Goal: Transaction & Acquisition: Purchase product/service

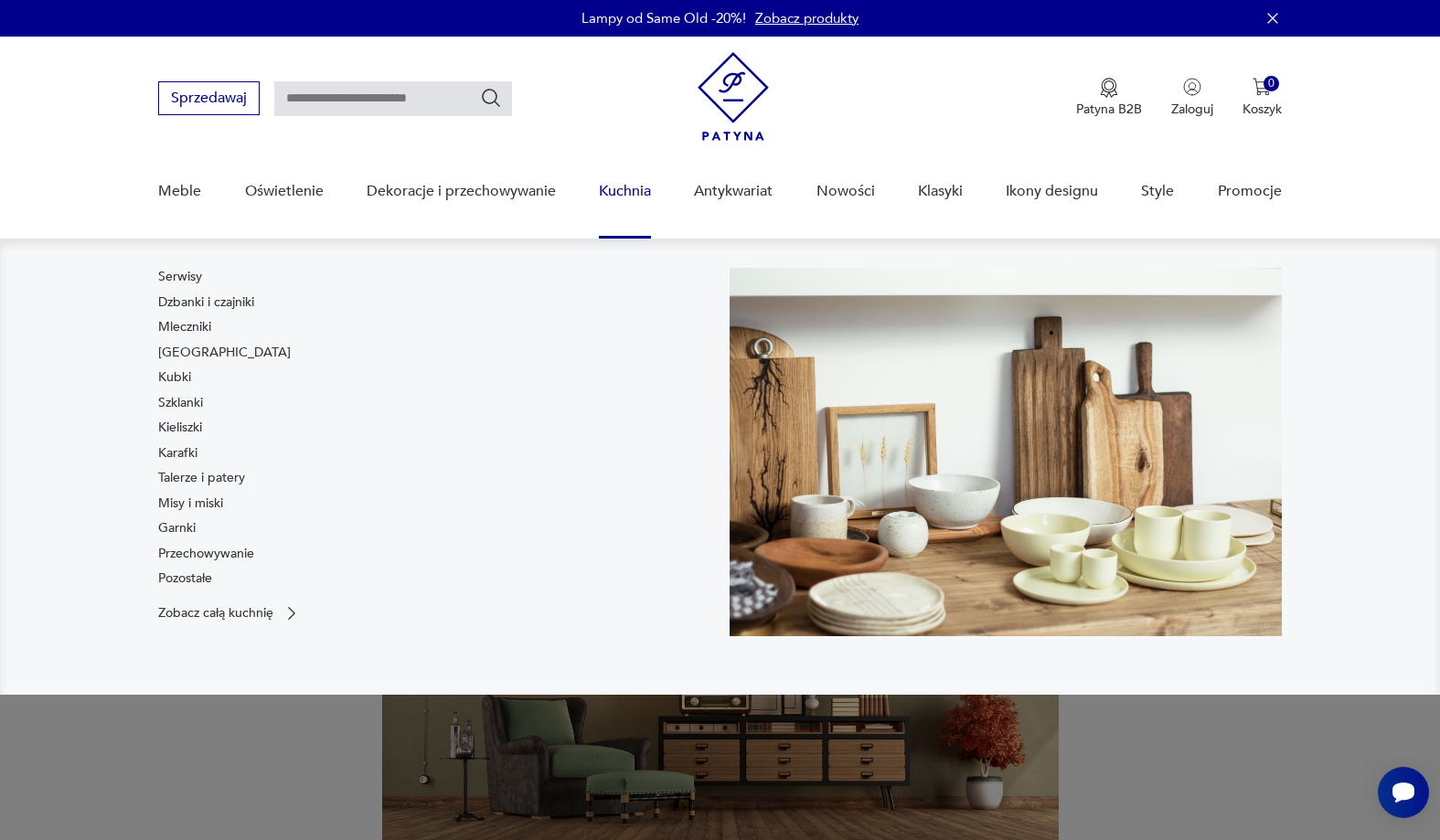
click at [637, 195] on link "Kuchnia" at bounding box center [625, 191] width 52 height 70
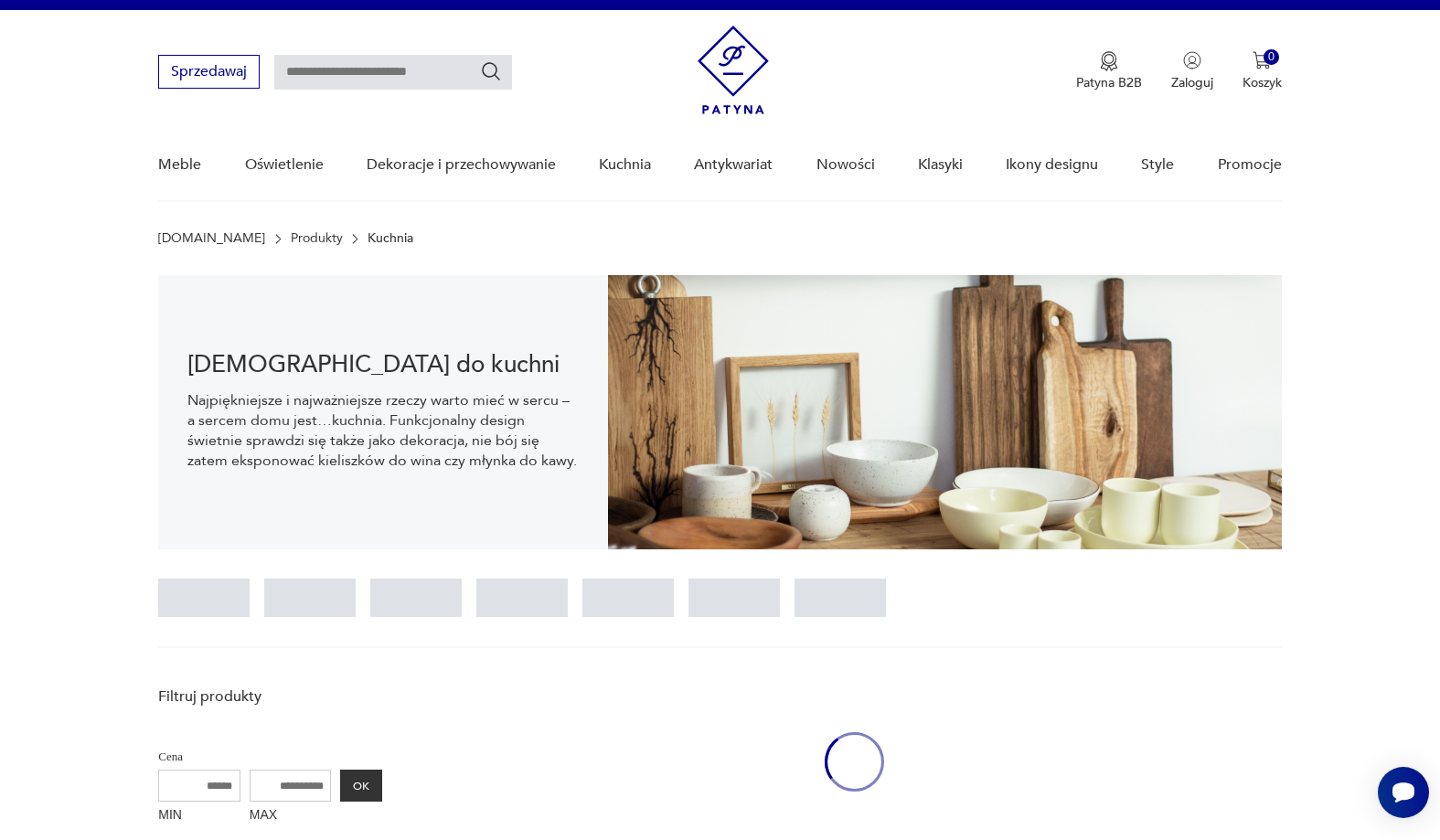
scroll to position [437, 0]
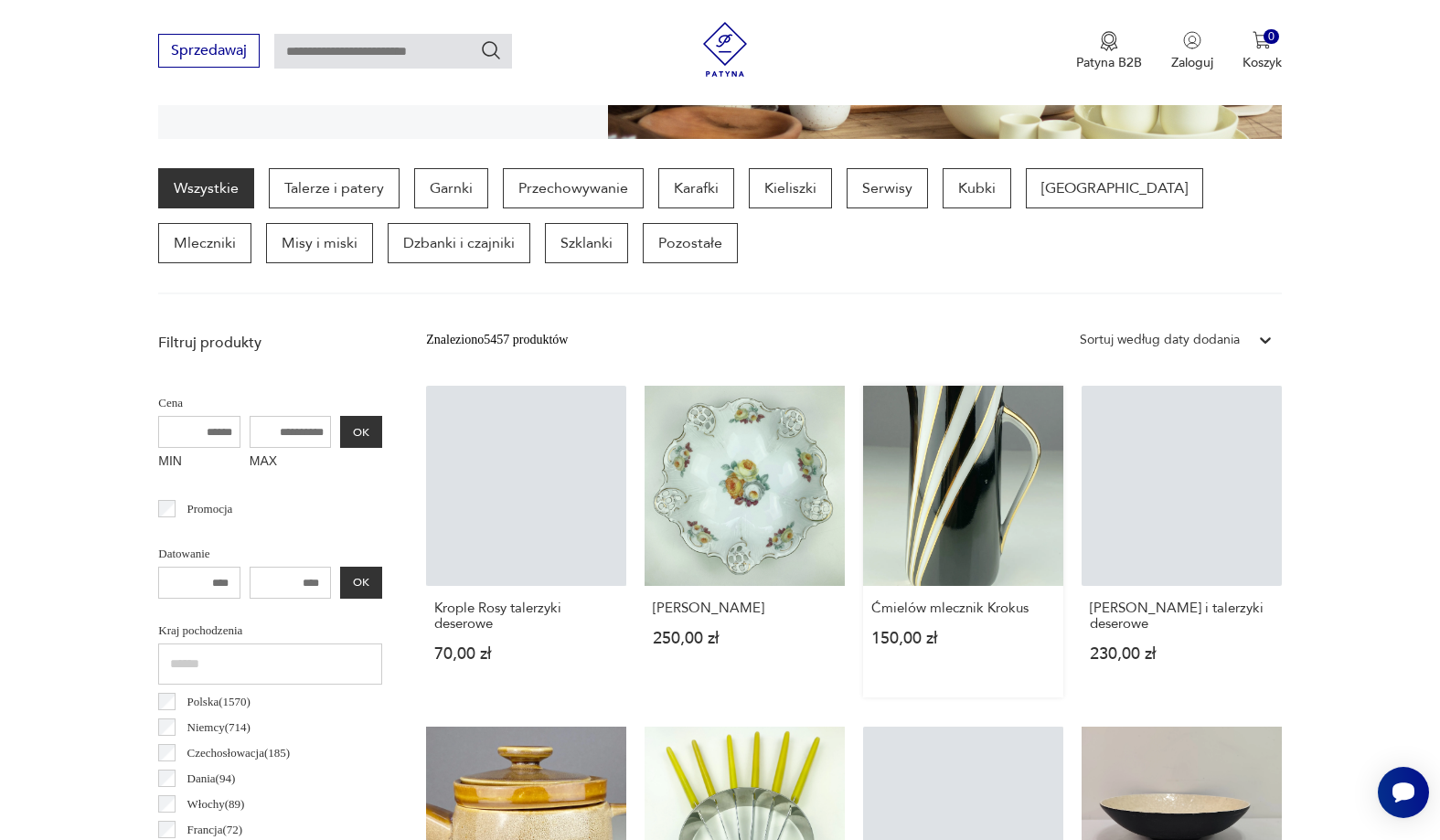
click at [1005, 498] on link "Ćmielów mlecznik Krokus 150,00 zł" at bounding box center [963, 542] width 200 height 312
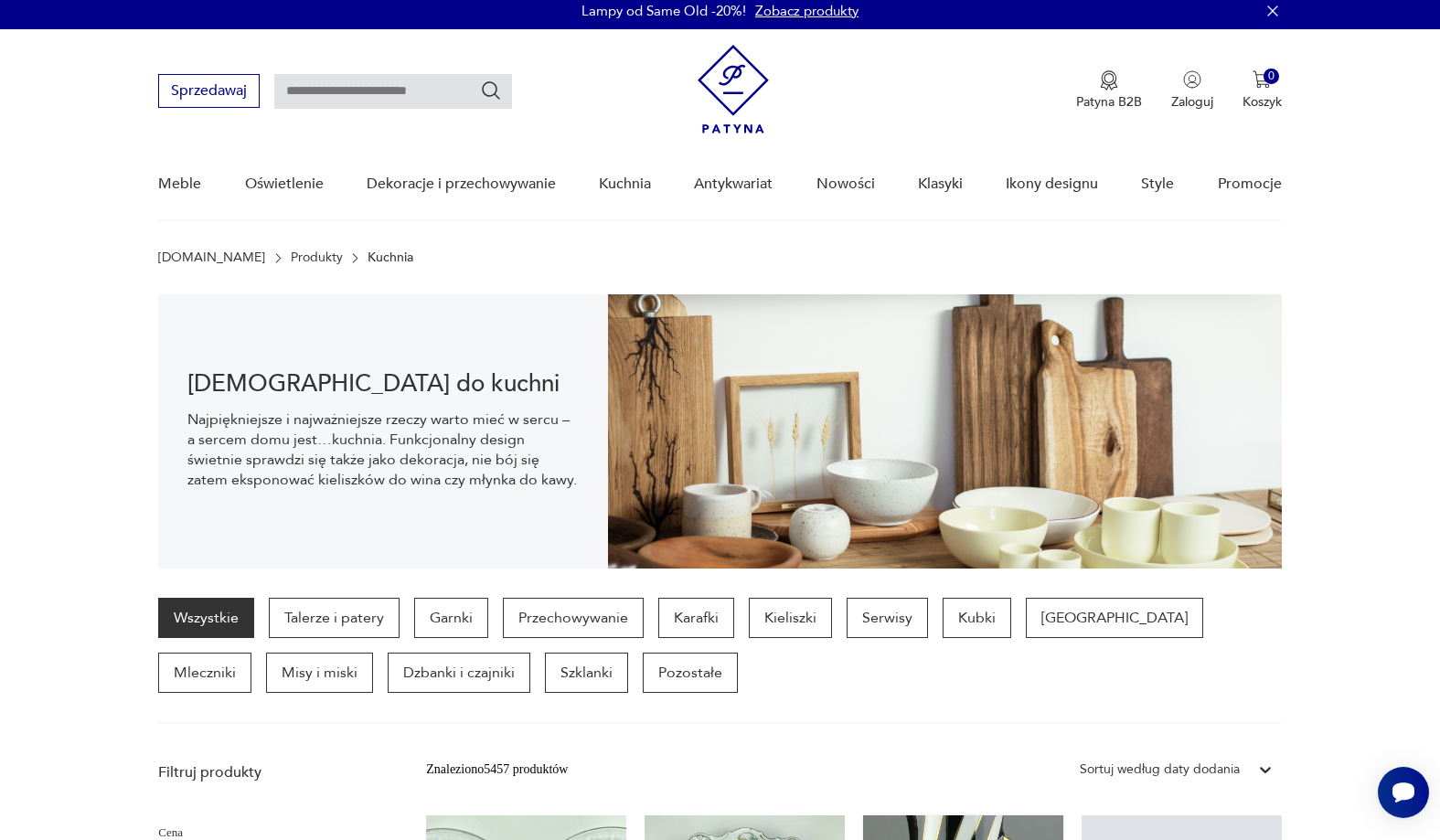
scroll to position [0, 0]
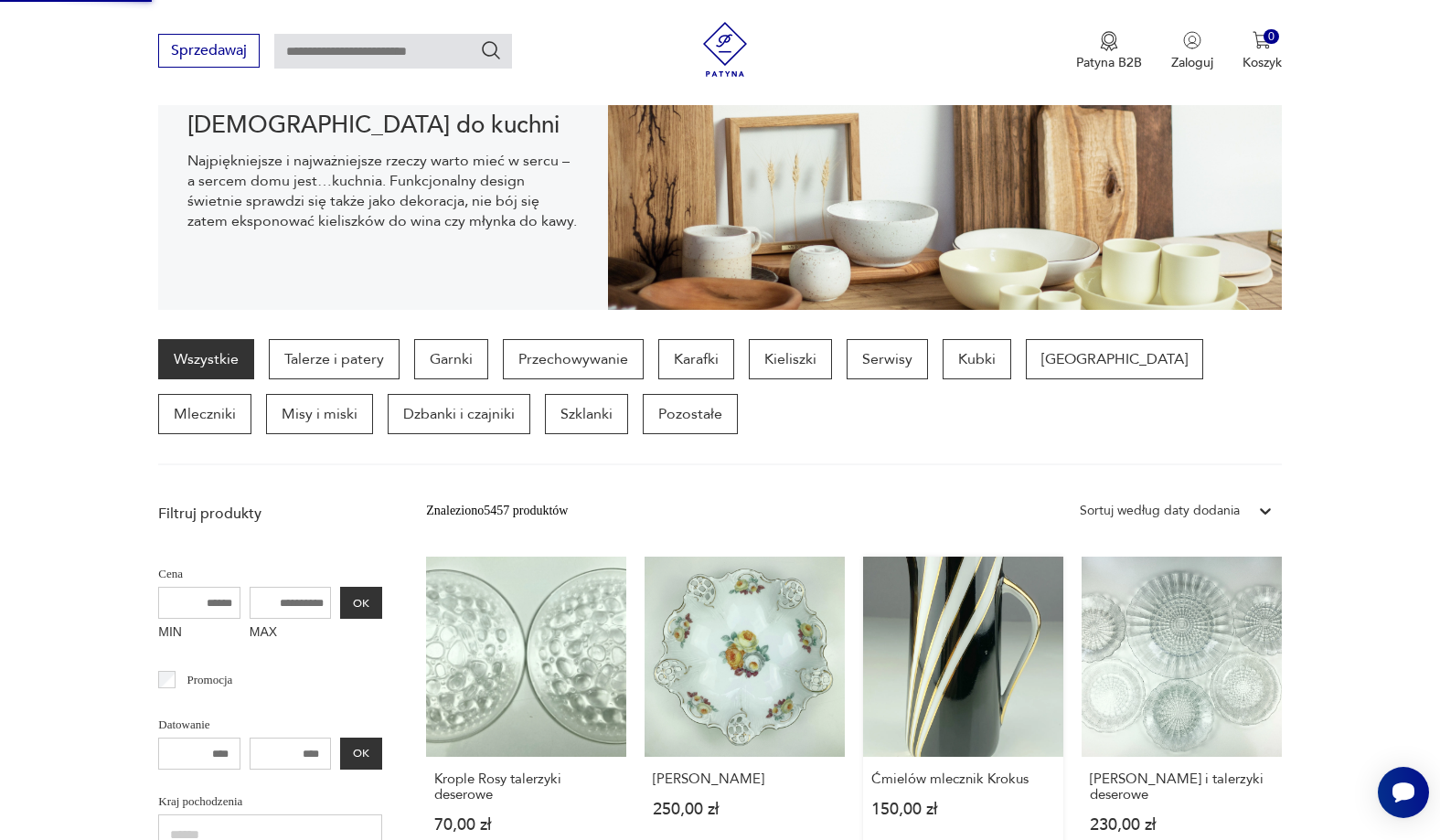
click at [962, 637] on link "Ćmielów mlecznik Krokus 150,00 zł" at bounding box center [963, 712] width 200 height 312
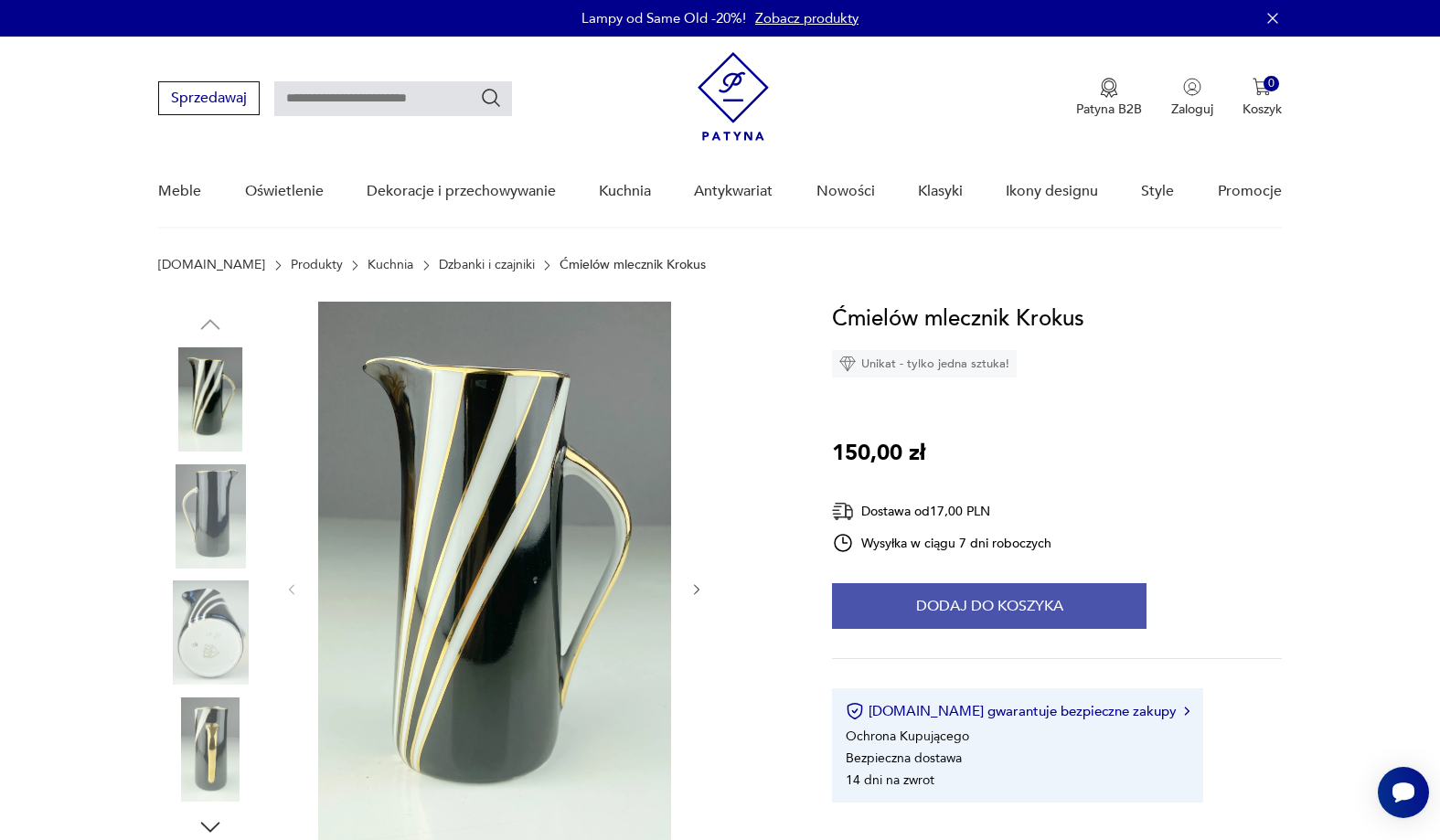
click at [971, 600] on button "Dodaj do koszyka" at bounding box center [989, 605] width 315 height 45
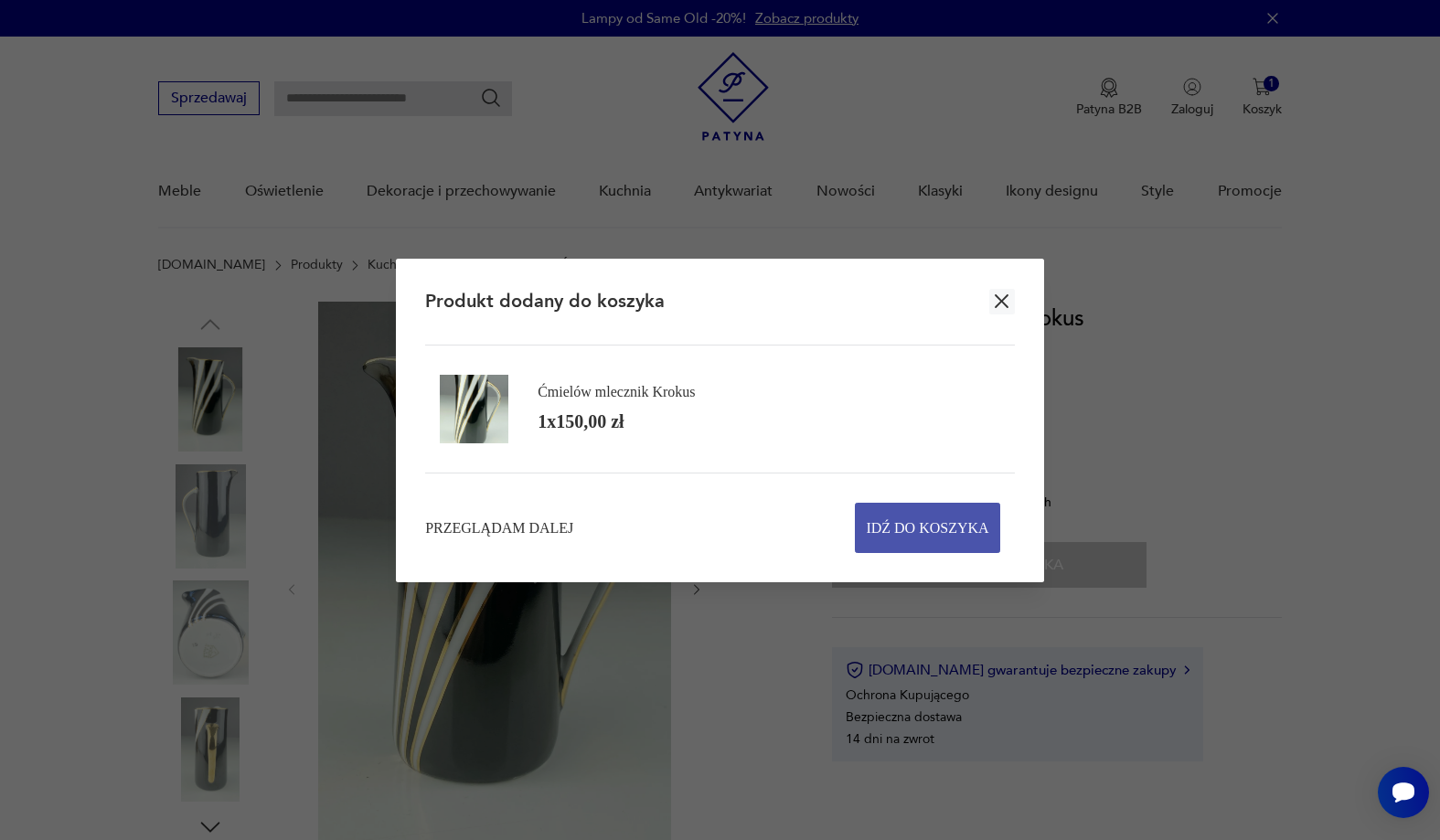
click at [895, 513] on span "Idź do koszyka" at bounding box center [926, 527] width 122 height 48
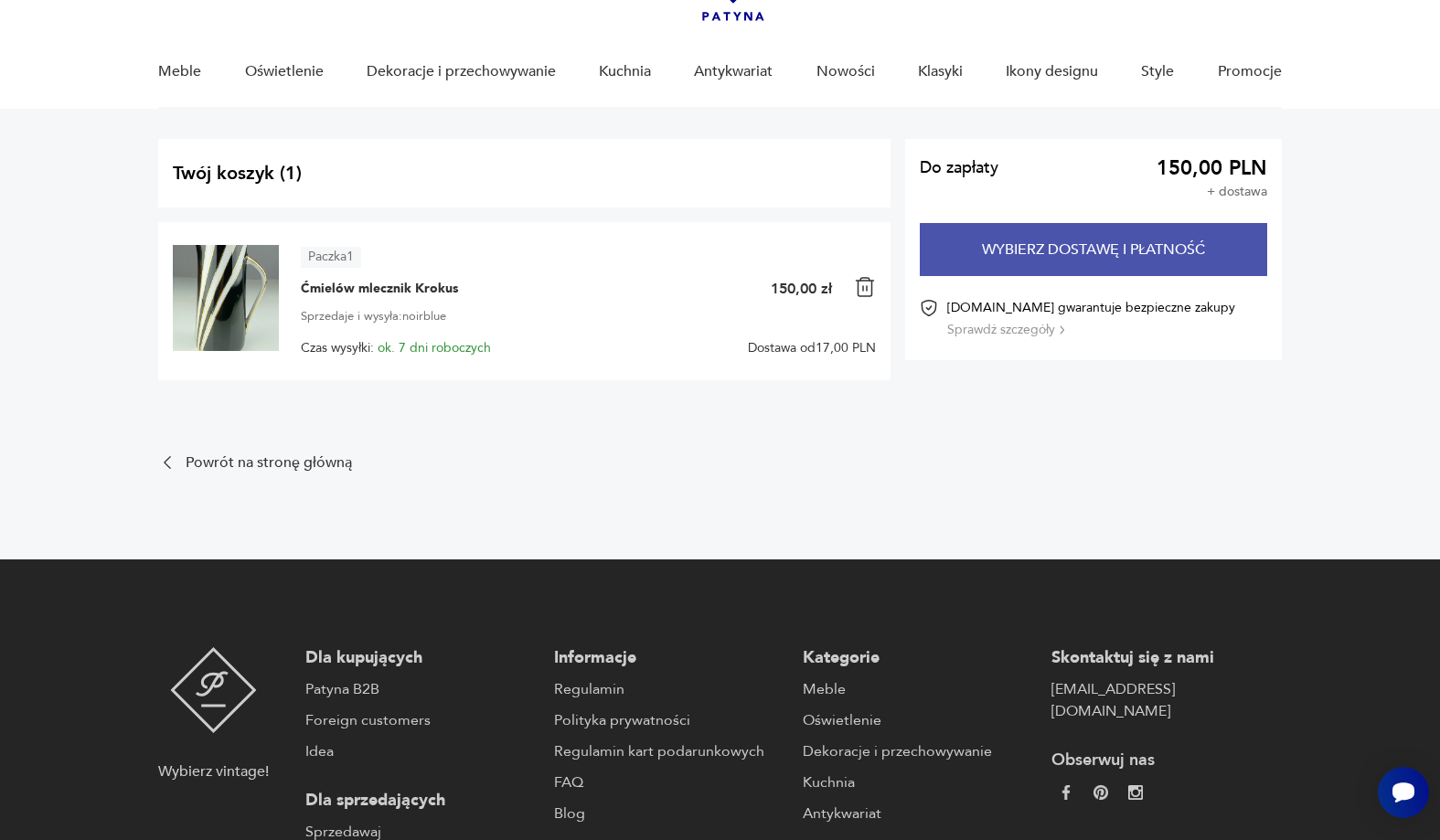
click at [1142, 253] on button "Wybierz dostawę i płatność" at bounding box center [1093, 249] width 347 height 53
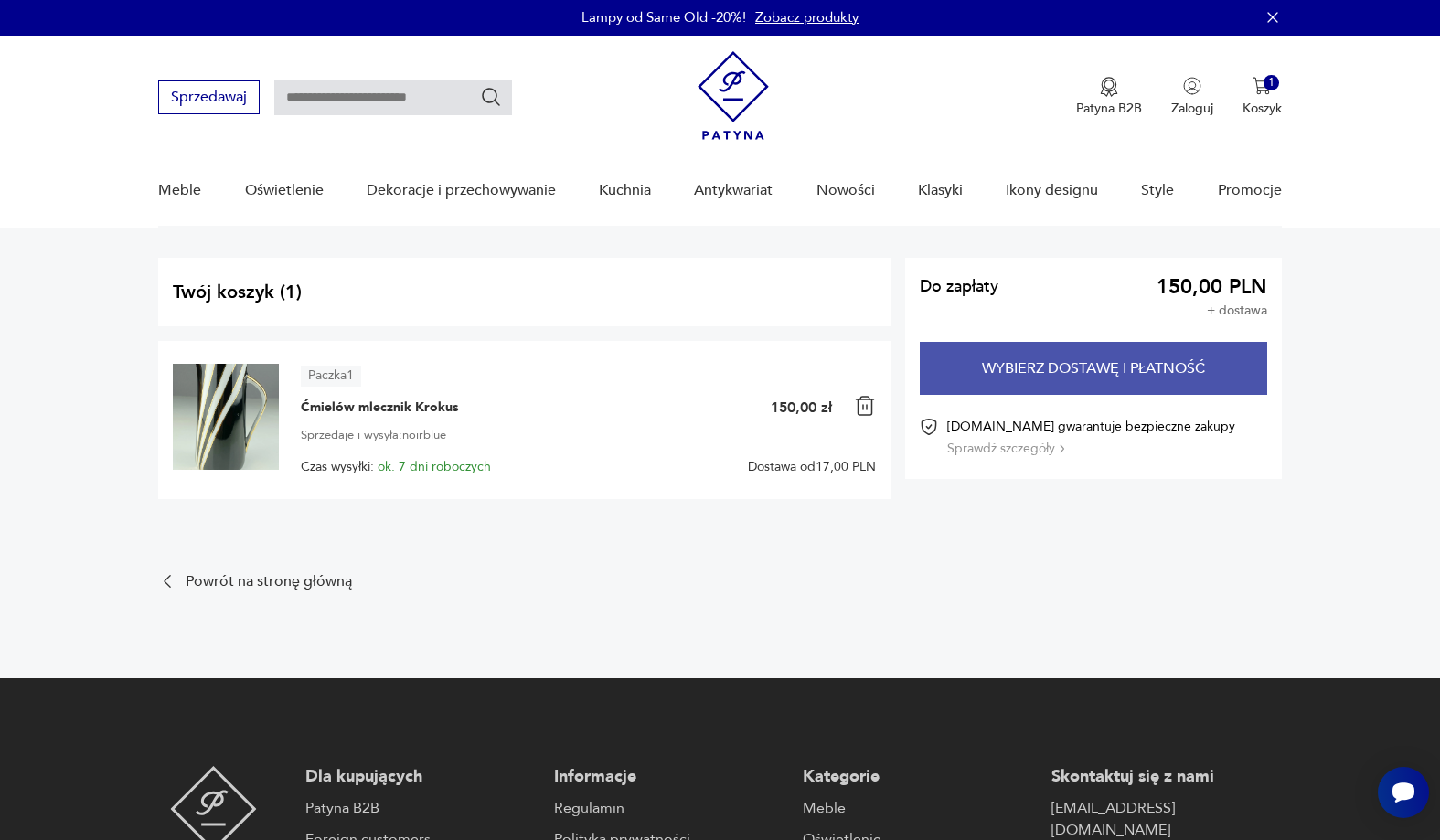
scroll to position [0, 0]
